Goal: Answer question/provide support: Share knowledge or assist other users

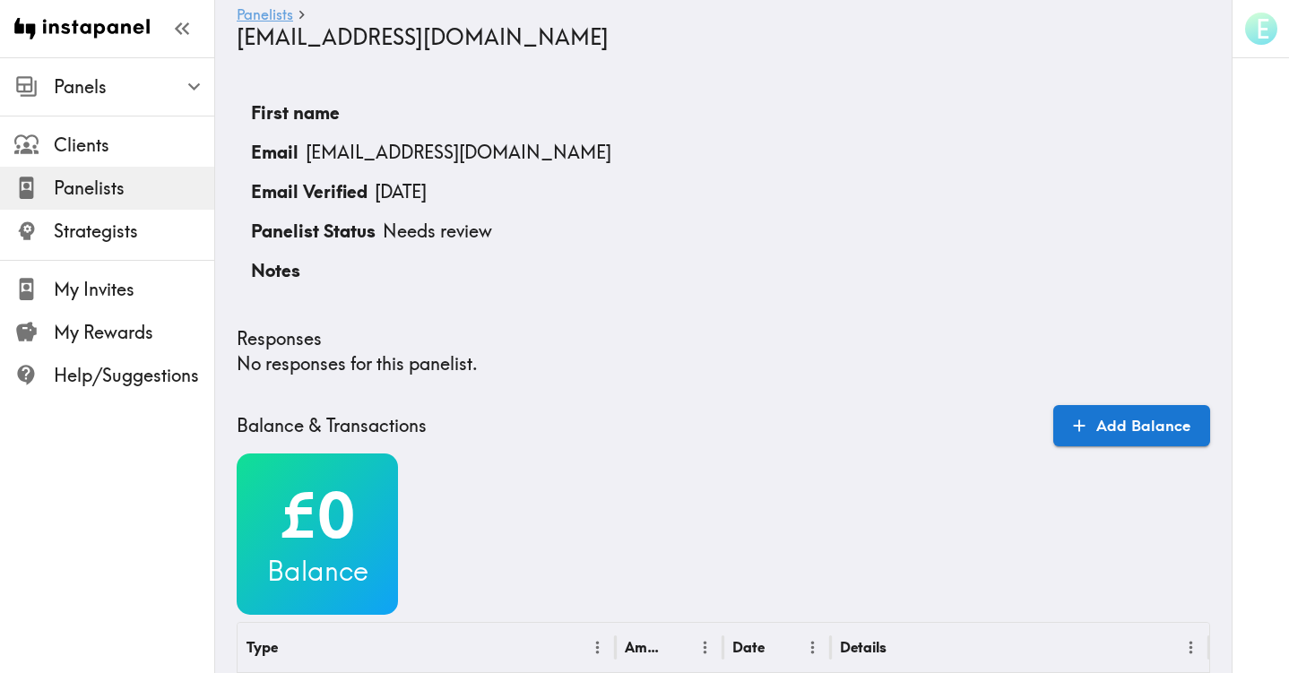
click at [281, 13] on link "Panelists" at bounding box center [265, 15] width 56 height 17
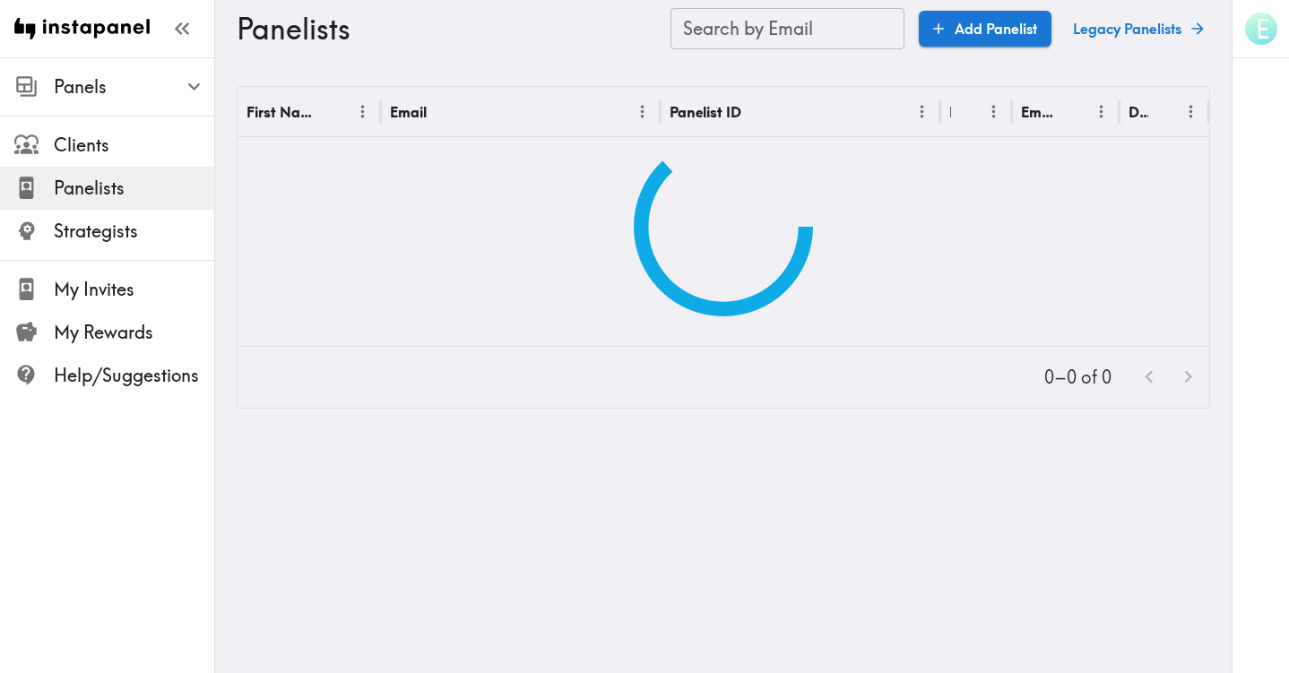
click at [776, 21] on div "Search by Email Search by Email" at bounding box center [787, 28] width 234 height 41
paste input "text"
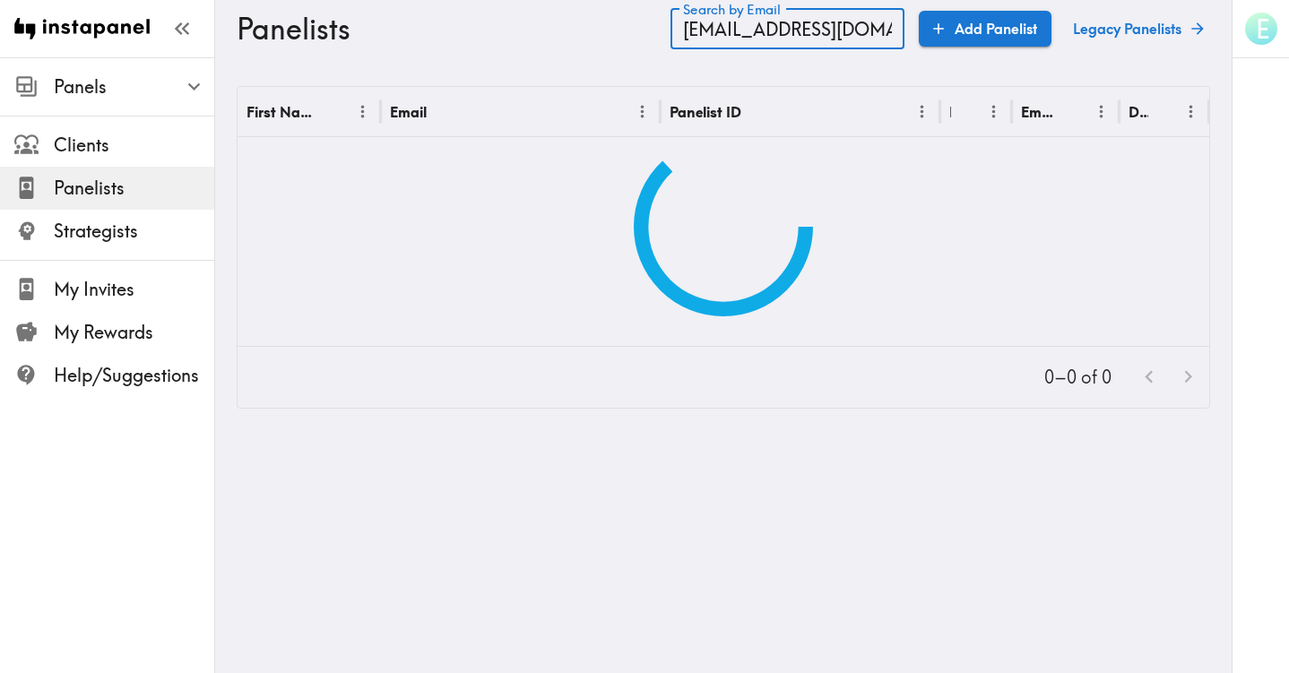
type input "[EMAIL_ADDRESS][DOMAIN_NAME]"
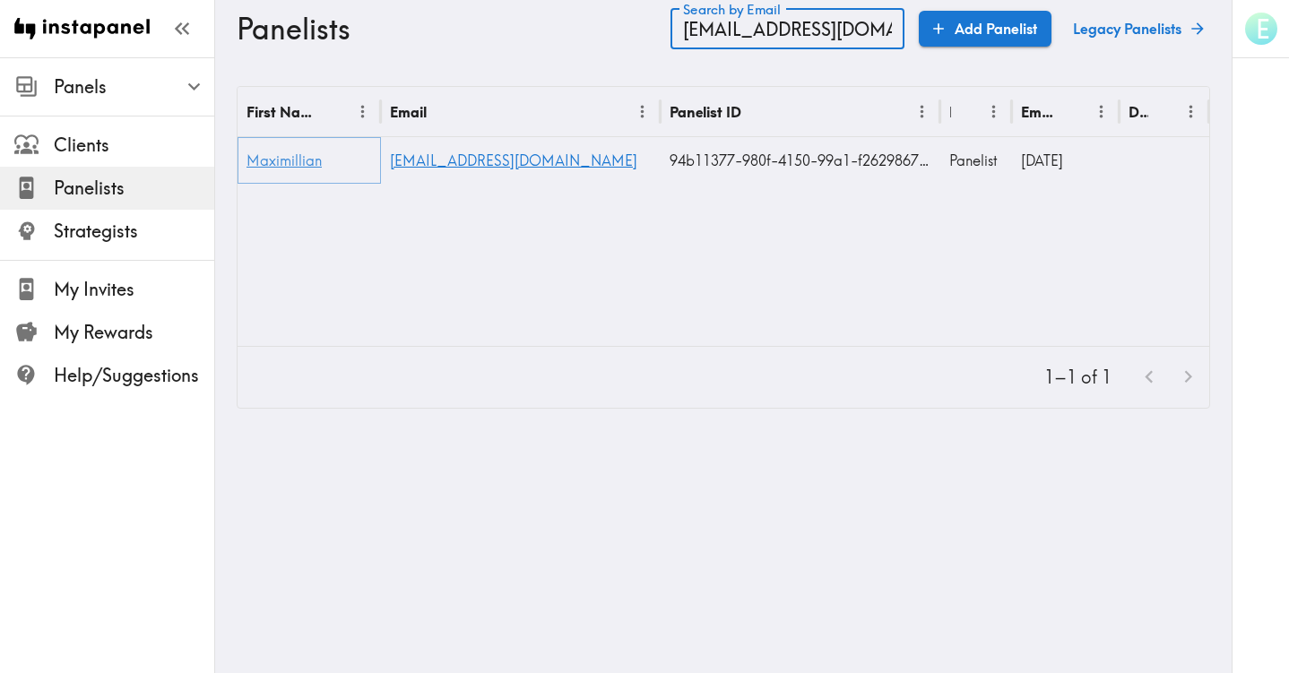
click at [296, 164] on span "Maximillian" at bounding box center [283, 160] width 75 height 18
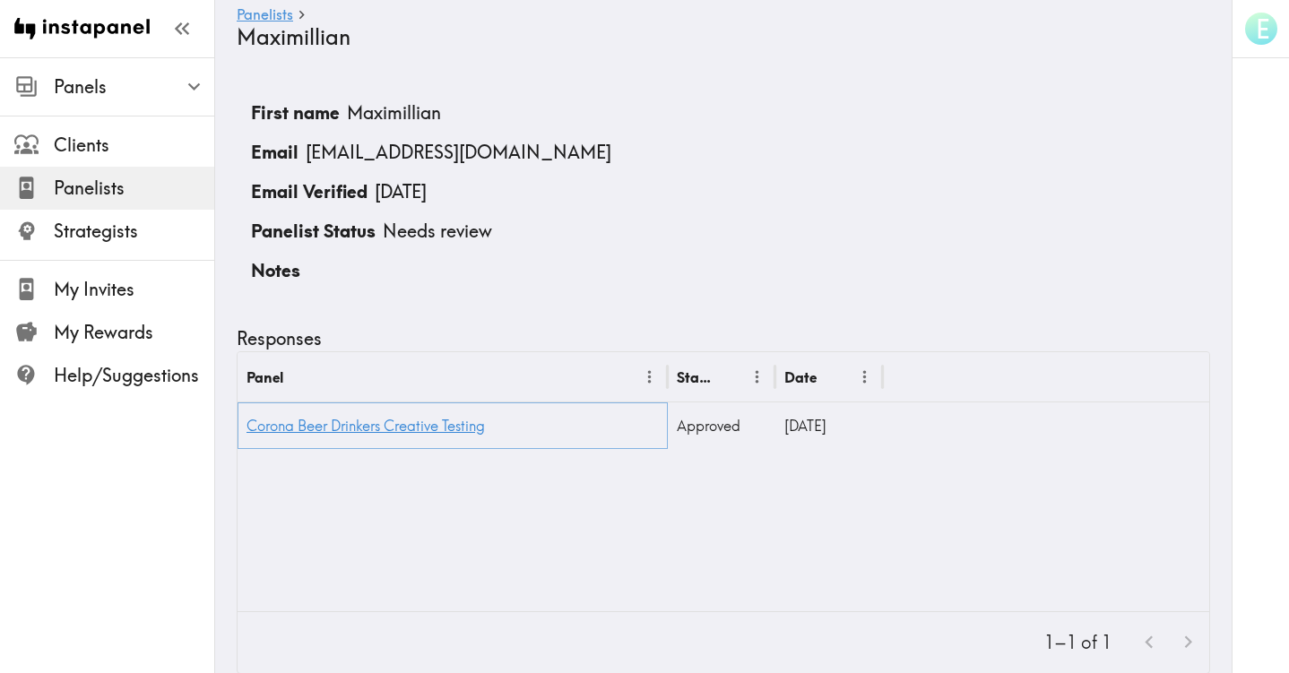
click at [444, 419] on link "Corona Beer Drinkers Creative Testing" at bounding box center [365, 426] width 238 height 18
